Goal: Navigation & Orientation: Go to known website

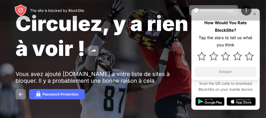
scroll to position [27, 0]
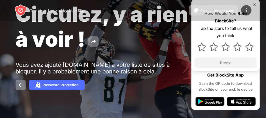
click at [255, 3] on div "The site is blocked by BlockSite Personnaliser la page Modifier la liste des bl…" at bounding box center [133, 10] width 266 height 21
click at [255, 4] on div "The site is blocked by BlockSite Personnaliser la page Modifier la liste des bl…" at bounding box center [133, 10] width 266 height 21
